Goal: Find specific page/section: Find specific page/section

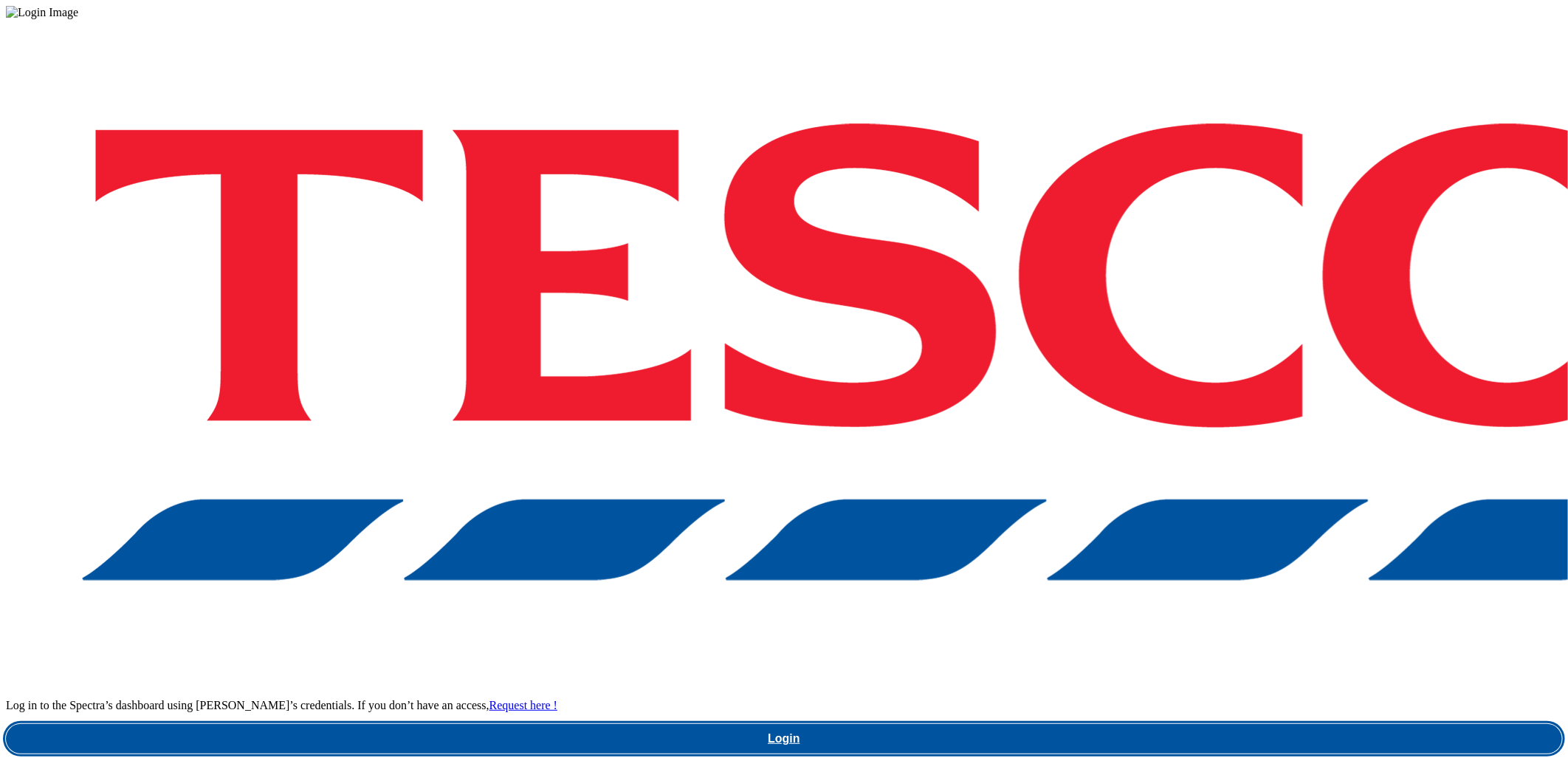
click at [1189, 724] on link "Login" at bounding box center [783, 738] width 1556 height 29
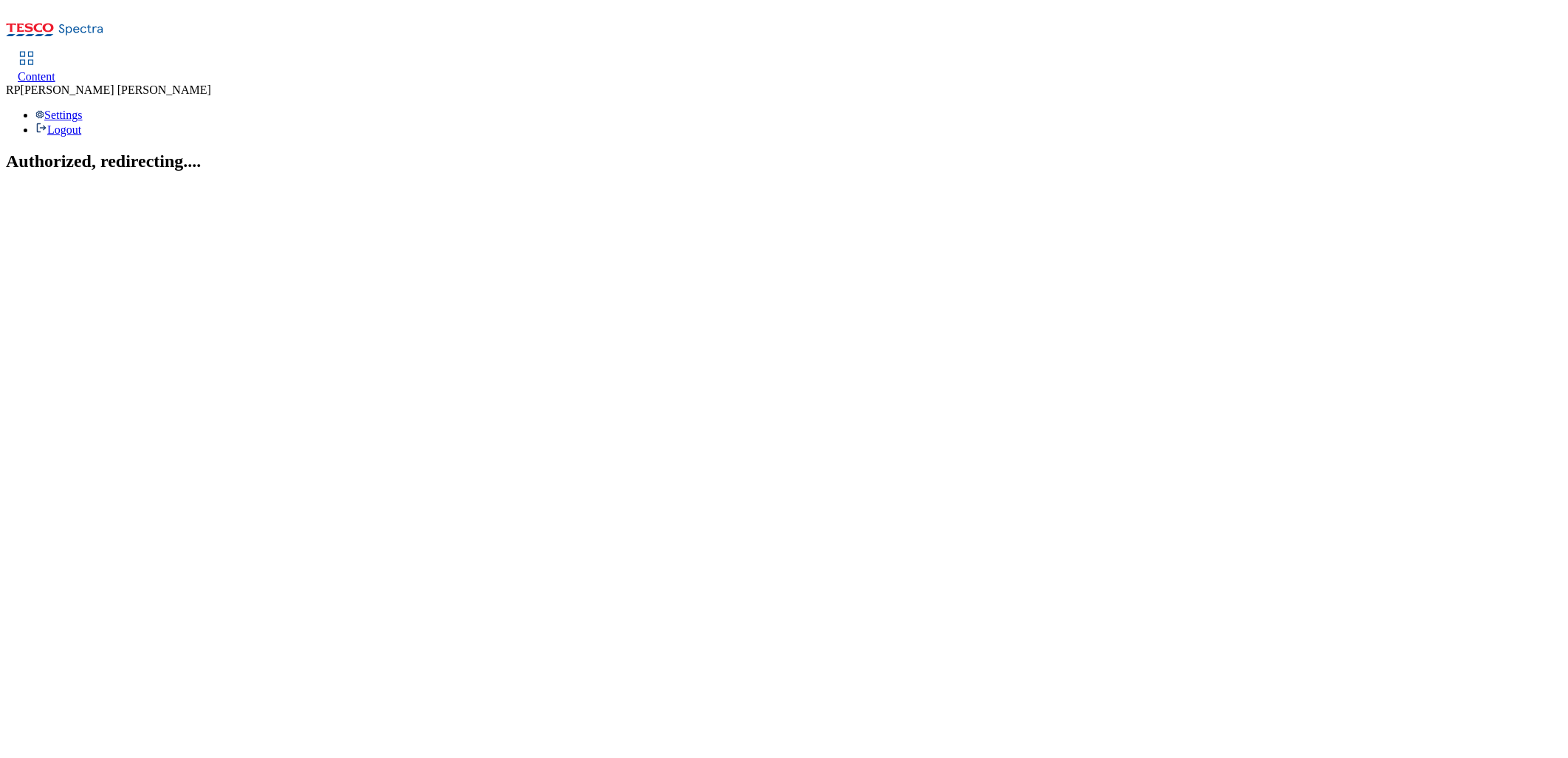
click at [56, 70] on span "Content" at bounding box center [36, 76] width 37 height 13
